Goal: Check status: Check status

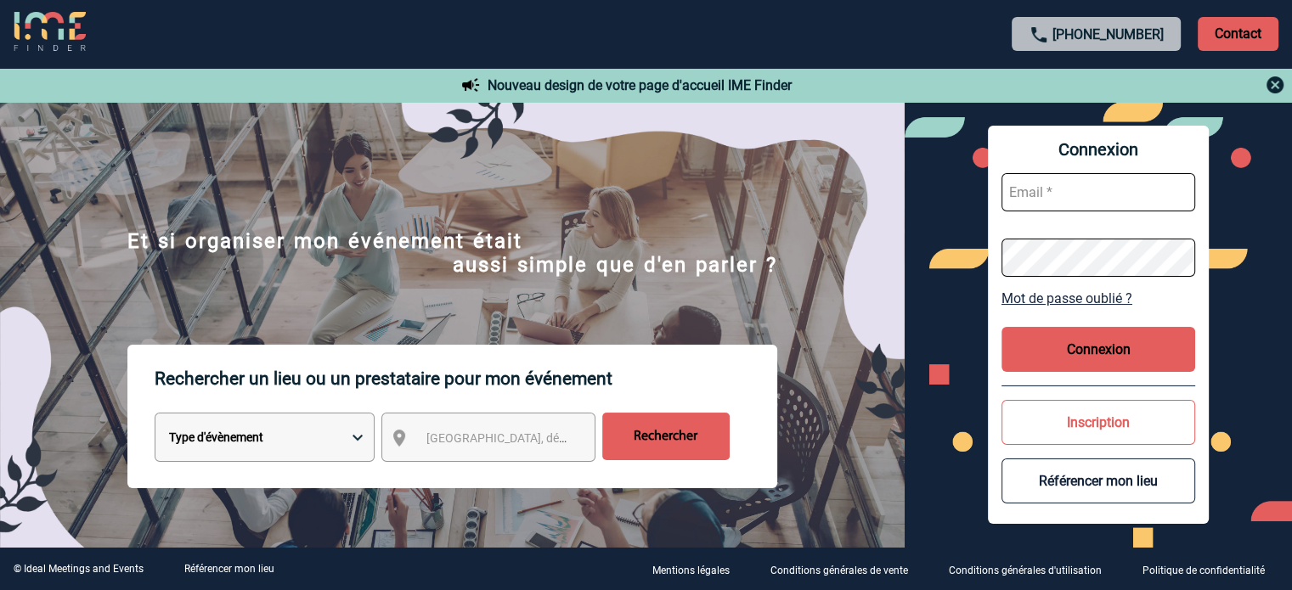
type input "[EMAIL_ADDRESS][DOMAIN_NAME]"
click at [1158, 333] on button "Connexion" at bounding box center [1098, 349] width 194 height 45
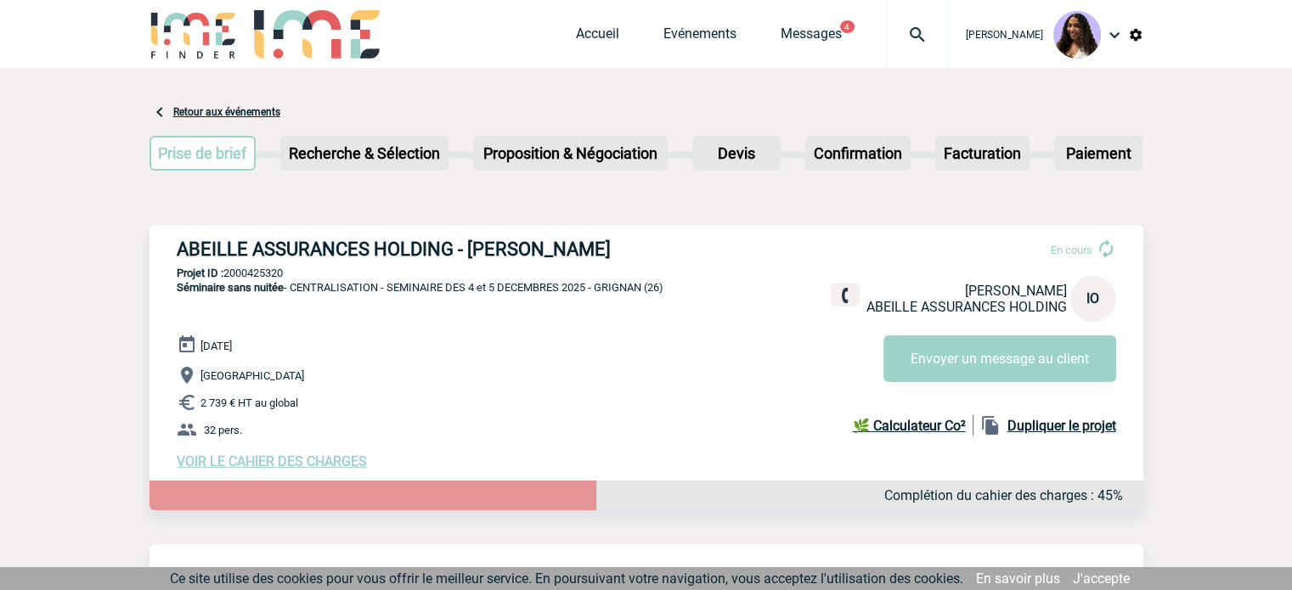
click at [178, 249] on h3 "ABEILLE ASSURANCES HOLDING - Isabelle OTTAVIANI" at bounding box center [432, 249] width 510 height 21
drag, startPoint x: 178, startPoint y: 249, endPoint x: 655, endPoint y: 248, distance: 477.3
click at [655, 248] on h3 "ABEILLE ASSURANCES HOLDING - Isabelle OTTAVIANI" at bounding box center [432, 249] width 510 height 21
copy h3 "ABEILLE ASSURANCES HOLDING - Isabelle OTTAVIANI"
drag, startPoint x: 294, startPoint y: 271, endPoint x: 225, endPoint y: 278, distance: 69.1
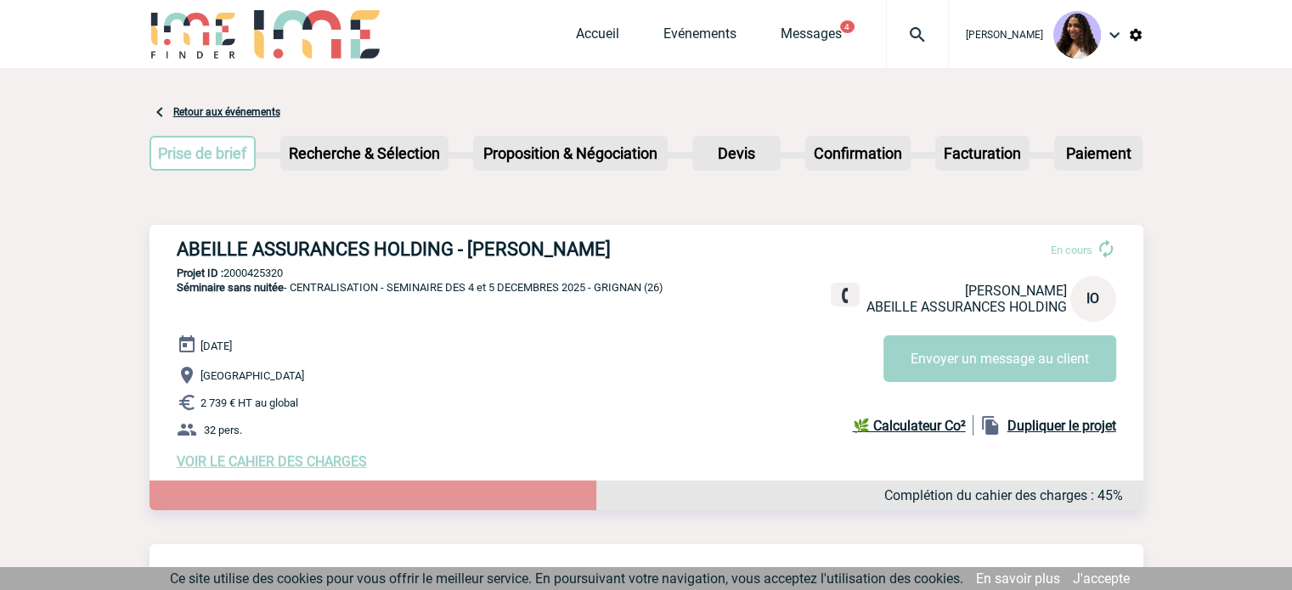
click at [225, 278] on p "Projet ID : 2000425320" at bounding box center [646, 273] width 994 height 13
copy p "2000425320"
